Goal: Use online tool/utility: Utilize a website feature to perform a specific function

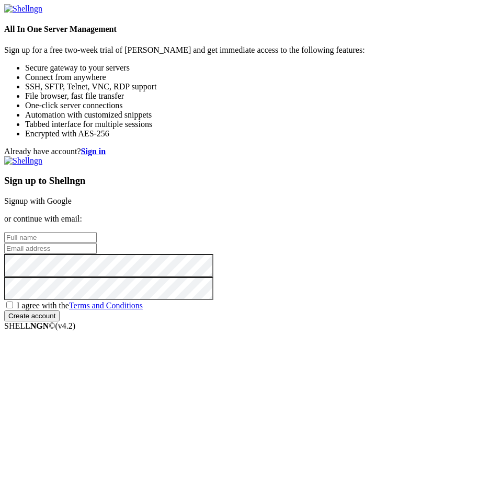
click at [72, 196] on link "Signup with Google" at bounding box center [37, 200] width 67 height 9
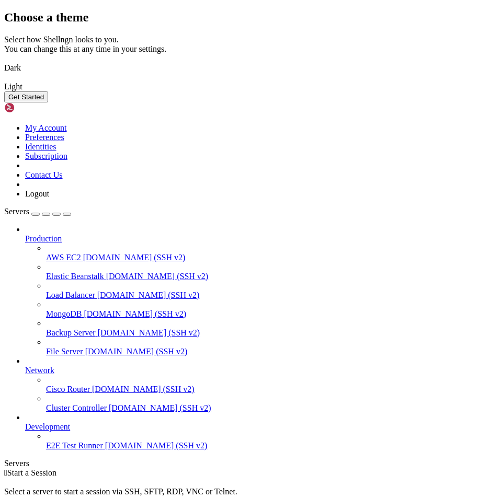
click at [4, 61] on img at bounding box center [4, 61] width 0 height 0
click at [48, 102] on button "Get Started" at bounding box center [26, 96] width 44 height 11
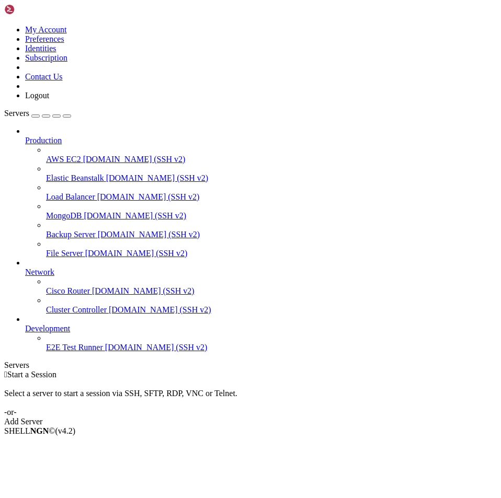
click at [83, 155] on span "[DOMAIN_NAME] (SSH v2)" at bounding box center [134, 159] width 102 height 9
click at [223, 370] on div " Start a Session Select a server to start a session via SSH, SFTP, RDP, VNC or…" at bounding box center [250, 398] width 492 height 56
click at [106, 173] on span "[DOMAIN_NAME] (SSH v2)" at bounding box center [157, 177] width 102 height 9
drag, startPoint x: 194, startPoint y: 218, endPoint x: 304, endPoint y: 218, distance: 110.3
click at [196, 370] on div " Start a Session Select a server to start a session via SSH, SFTP, RDP, VNC or…" at bounding box center [250, 398] width 492 height 56
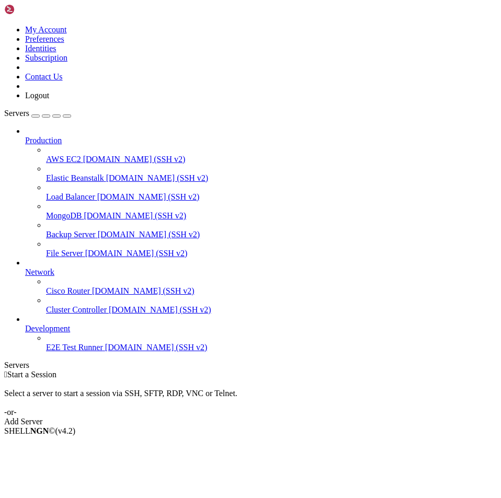
click at [320, 417] on div "Add Server" at bounding box center [250, 421] width 492 height 9
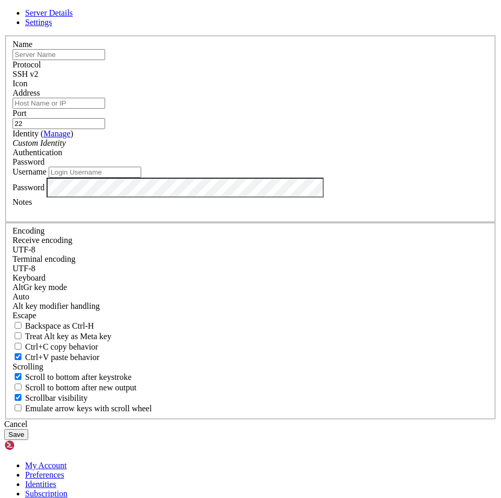
click at [385, 88] on div at bounding box center [250, 88] width 475 height 0
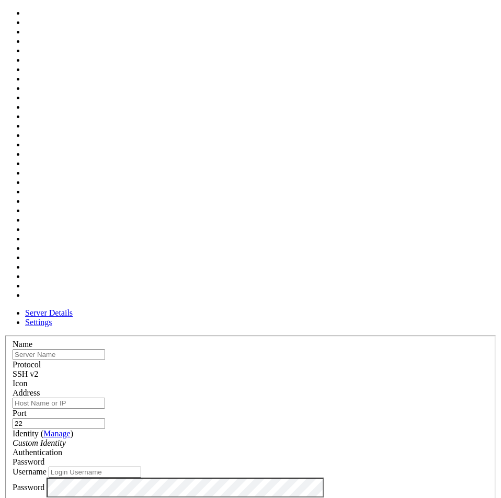
click at [13, 388] on span at bounding box center [13, 388] width 0 height 0
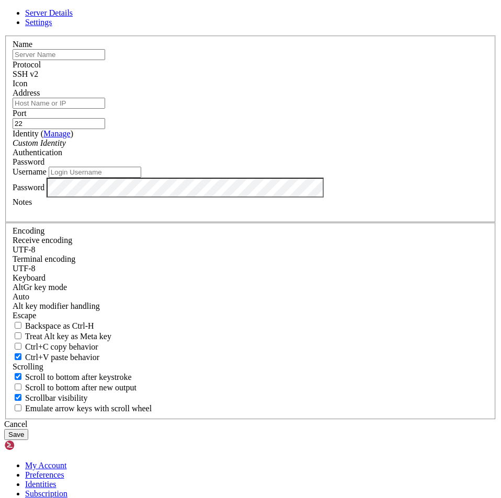
click at [4, 36] on link at bounding box center [4, 36] width 0 height 0
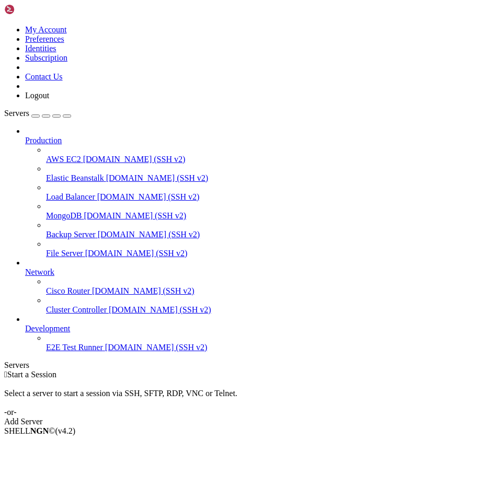
drag, startPoint x: 478, startPoint y: 101, endPoint x: 478, endPoint y: 140, distance: 38.7
click at [477, 370] on div " Start a Session" at bounding box center [250, 374] width 492 height 9
